Goal: Task Accomplishment & Management: Manage account settings

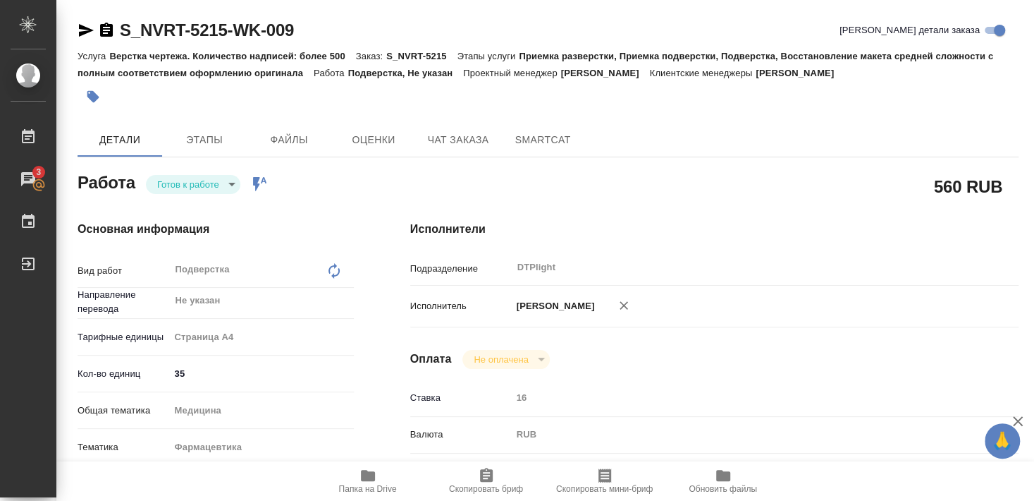
type textarea "x"
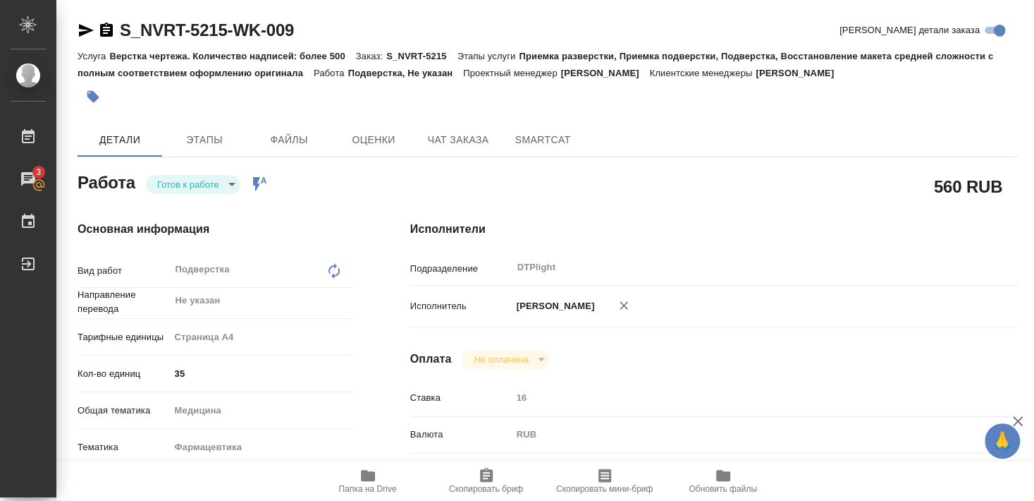
type textarea "x"
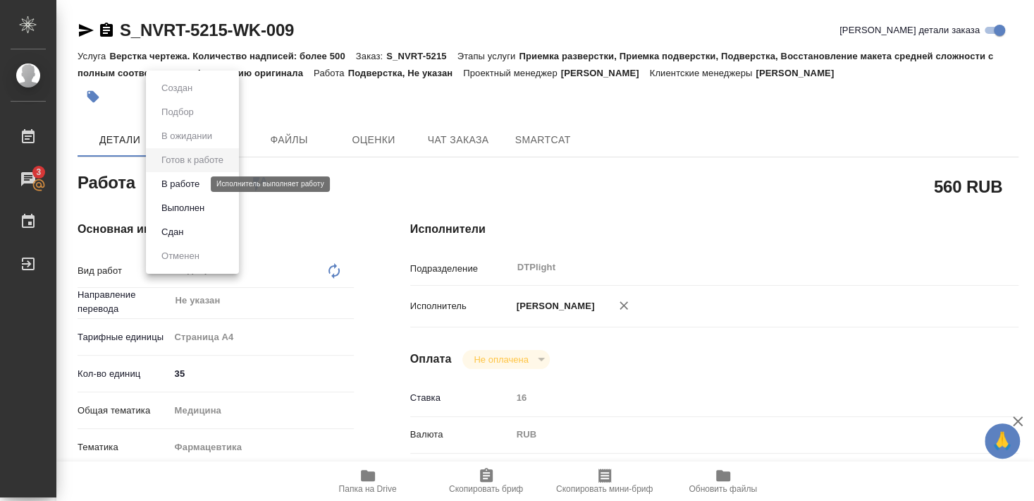
click at [185, 186] on button "В работе" at bounding box center [180, 184] width 47 height 16
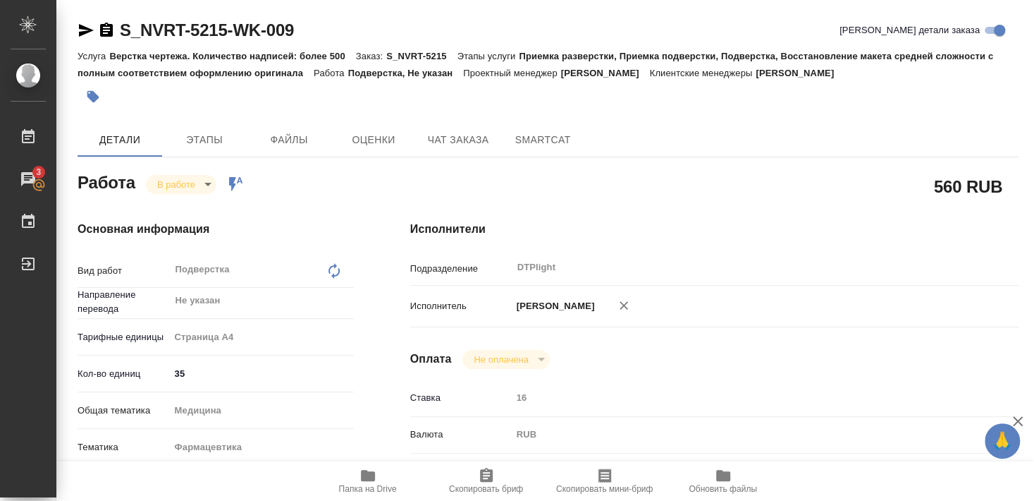
type textarea "x"
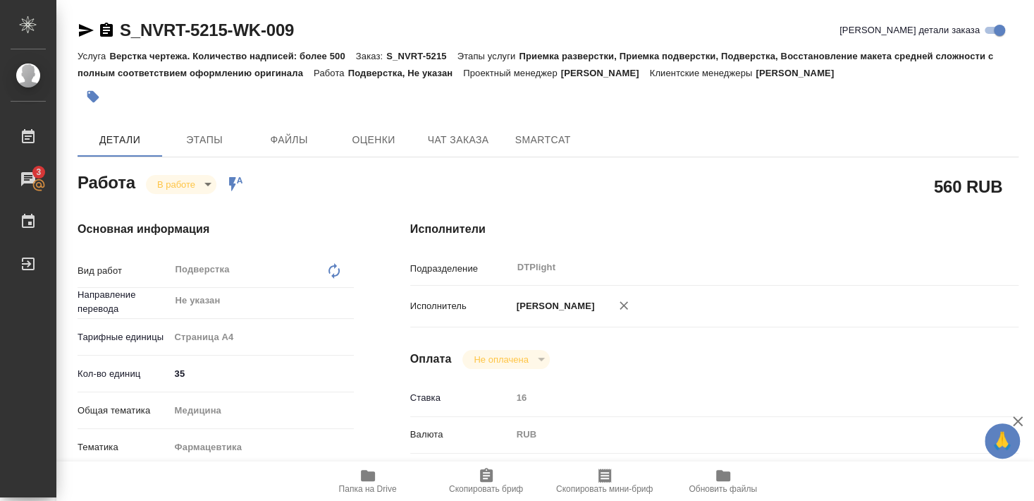
type textarea "x"
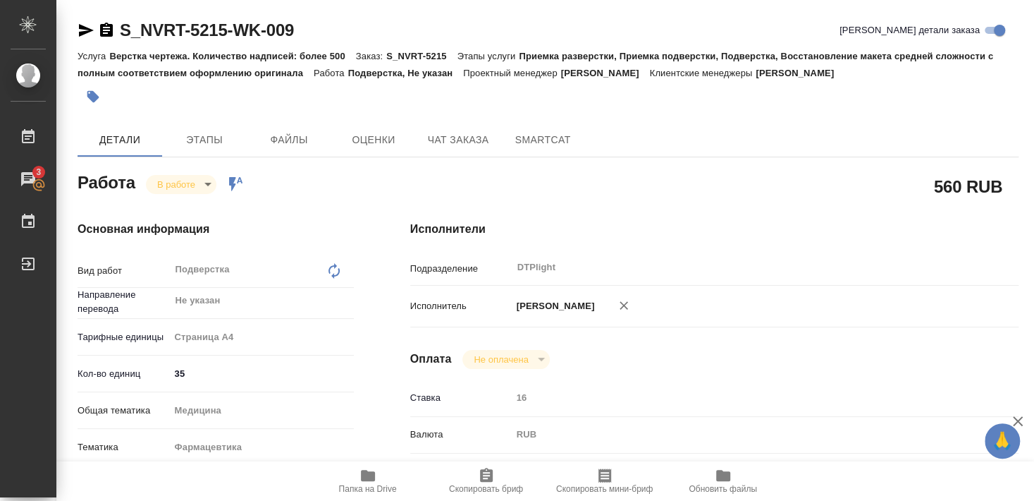
type textarea "x"
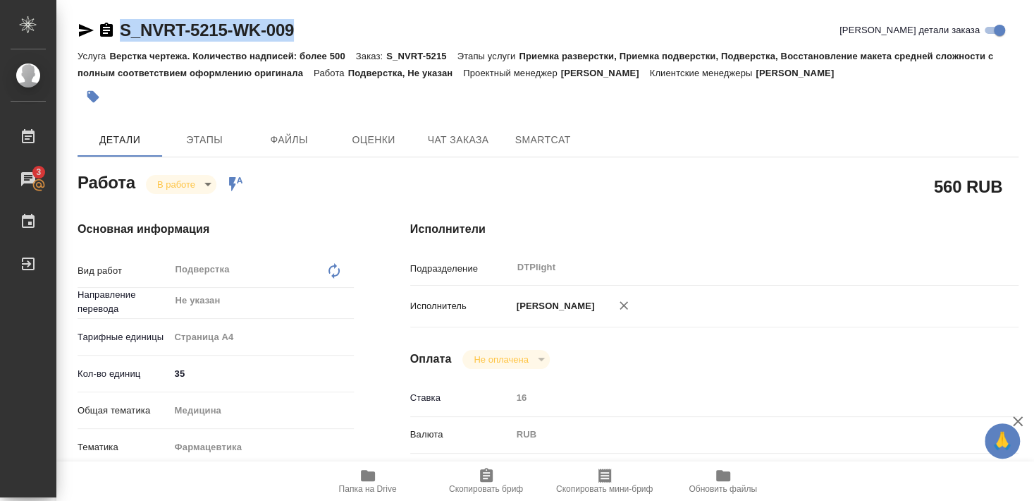
drag, startPoint x: 122, startPoint y: 42, endPoint x: 302, endPoint y: 43, distance: 180.5
click at [302, 43] on div "S_NVRT-5215-WK-009 Кратко детали заказа" at bounding box center [548, 33] width 941 height 28
copy link "S_NVRT-5215-WK-009"
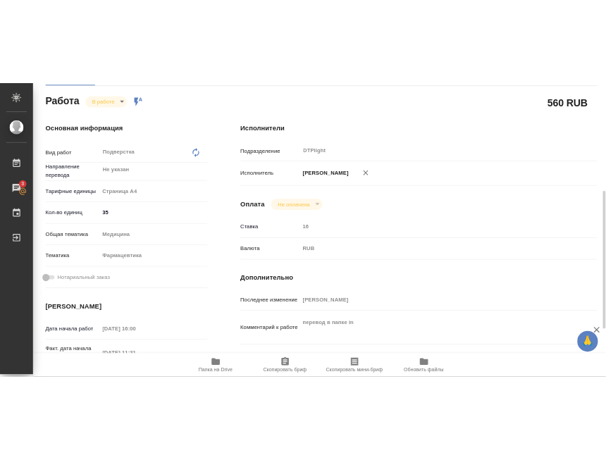
scroll to position [228, 0]
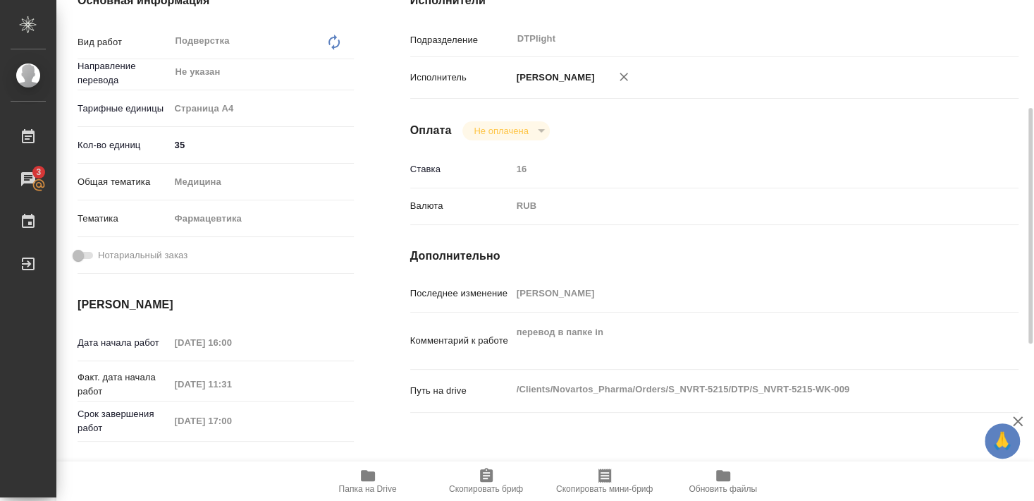
click at [368, 484] on icon "button" at bounding box center [368, 475] width 17 height 17
click at [361, 482] on icon "button" at bounding box center [368, 475] width 17 height 17
type textarea "x"
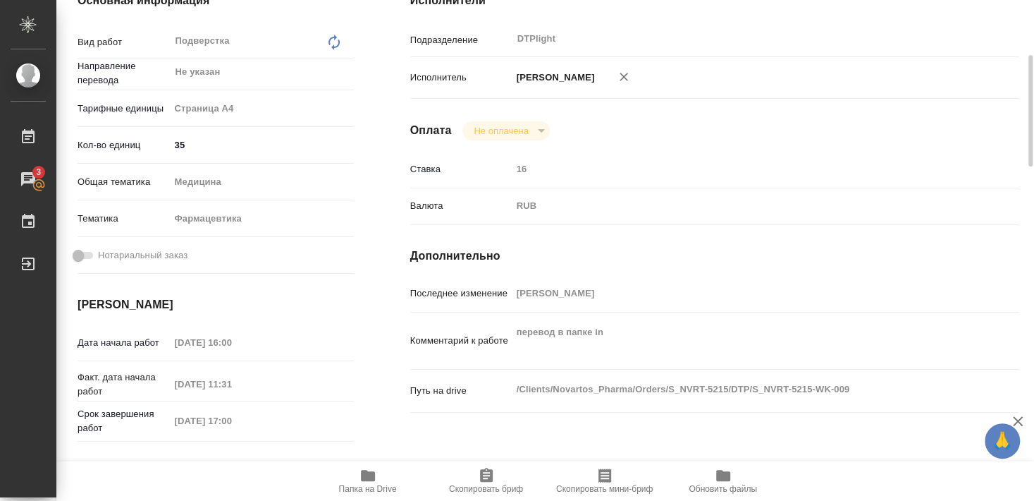
type textarea "x"
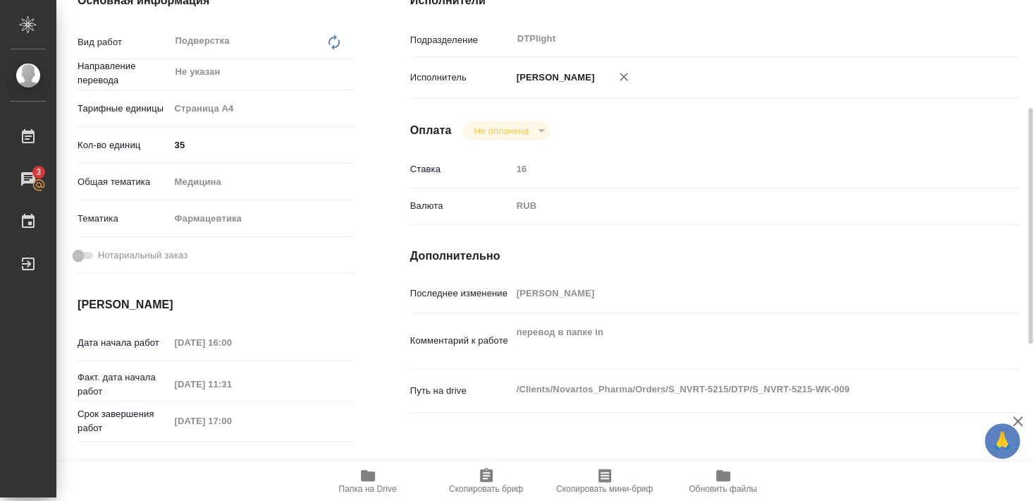
type textarea "x"
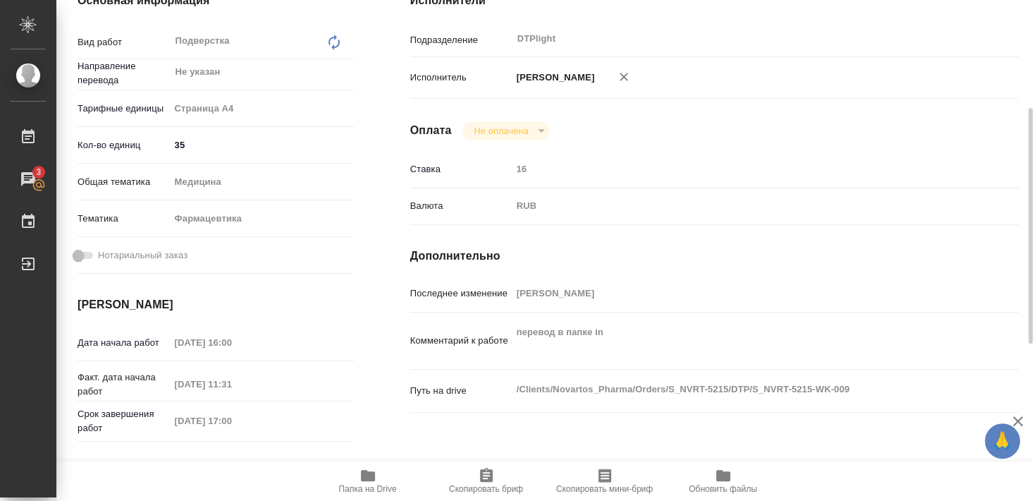
type textarea "x"
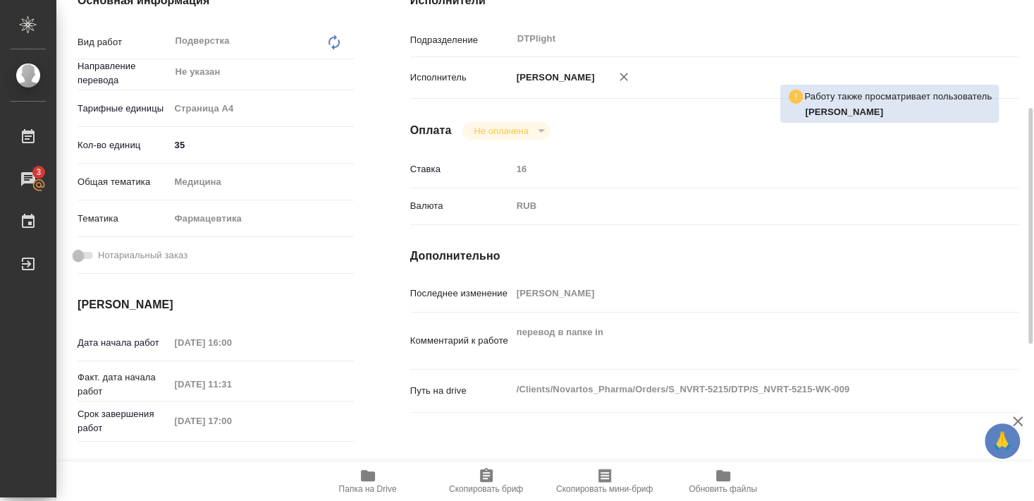
scroll to position [0, 0]
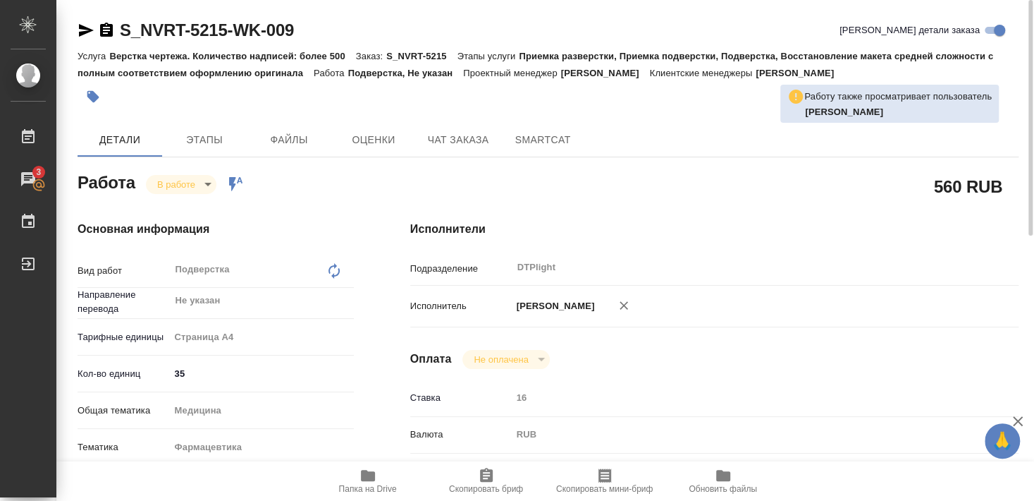
click at [182, 174] on div "Работа В работе inProgress Работа включена в последовательность" at bounding box center [216, 181] width 276 height 25
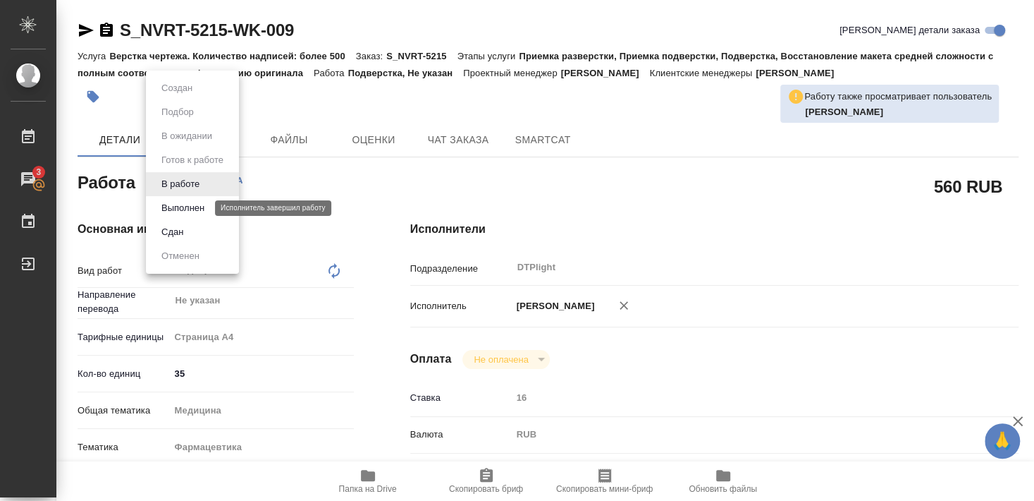
click at [183, 207] on button "Выполнен" at bounding box center [182, 208] width 51 height 16
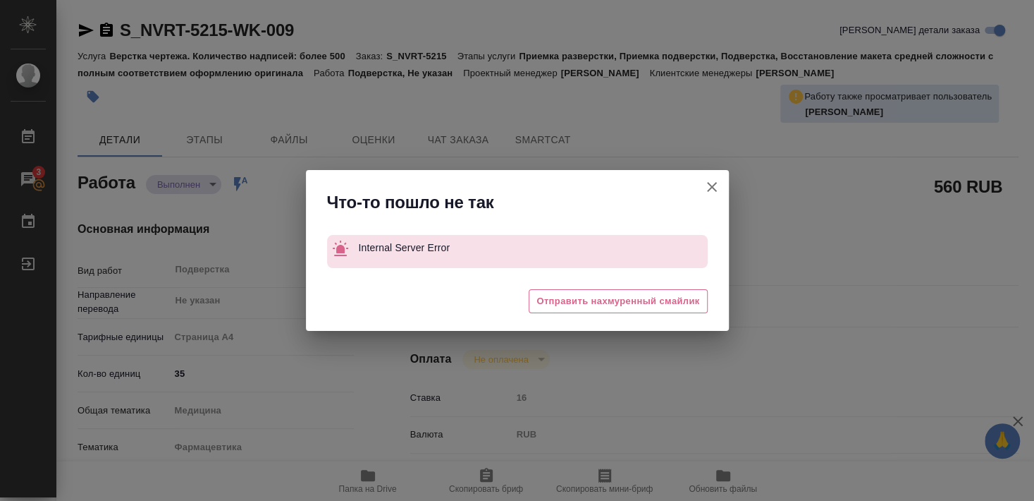
type textarea "x"
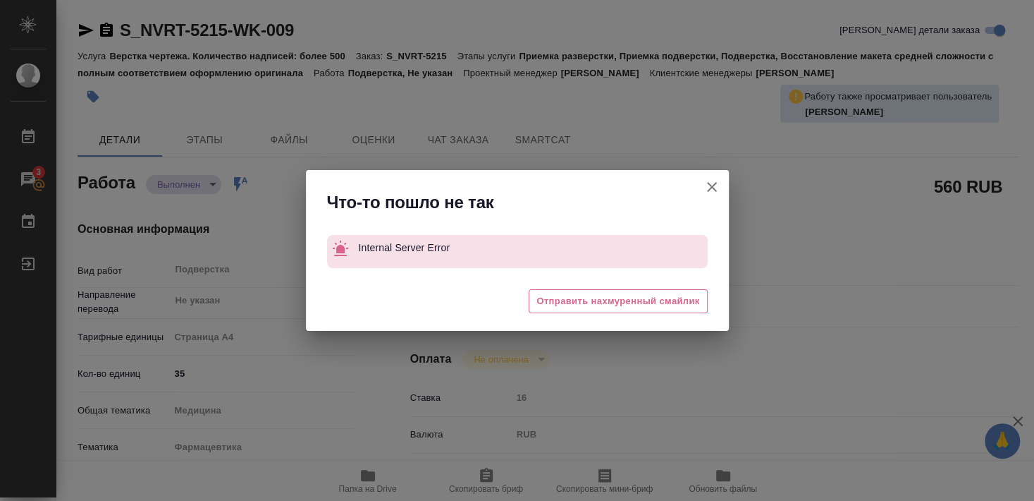
click at [711, 185] on icon "button" at bounding box center [712, 186] width 17 height 17
type textarea "x"
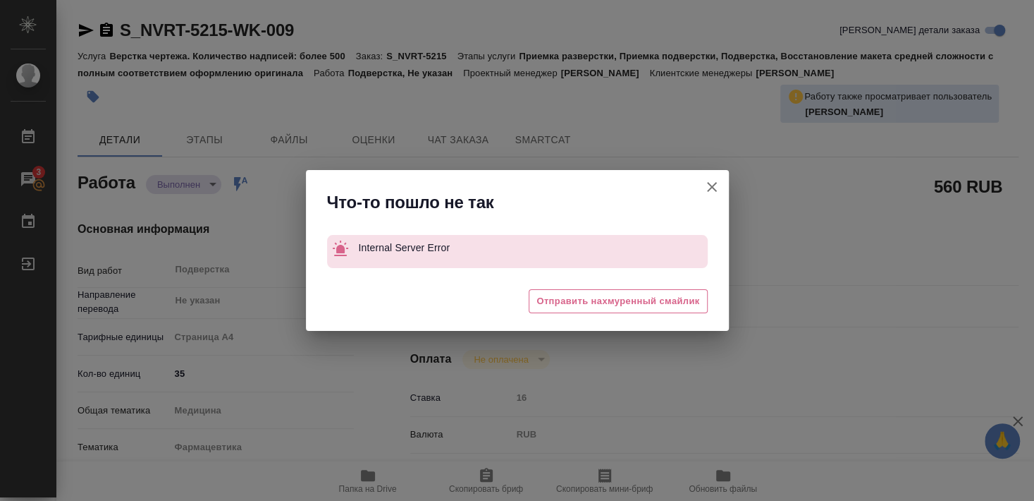
type textarea "x"
